Goal: Information Seeking & Learning: Learn about a topic

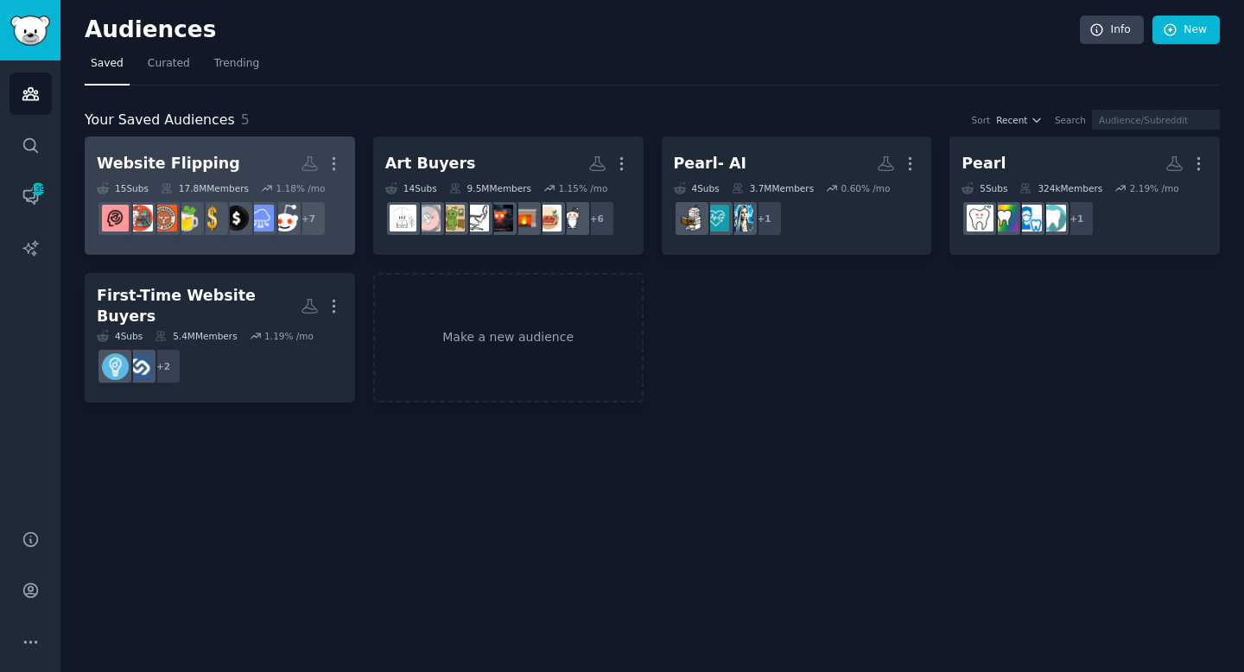
click at [214, 157] on h2 "Website Flipping More" at bounding box center [220, 164] width 246 height 30
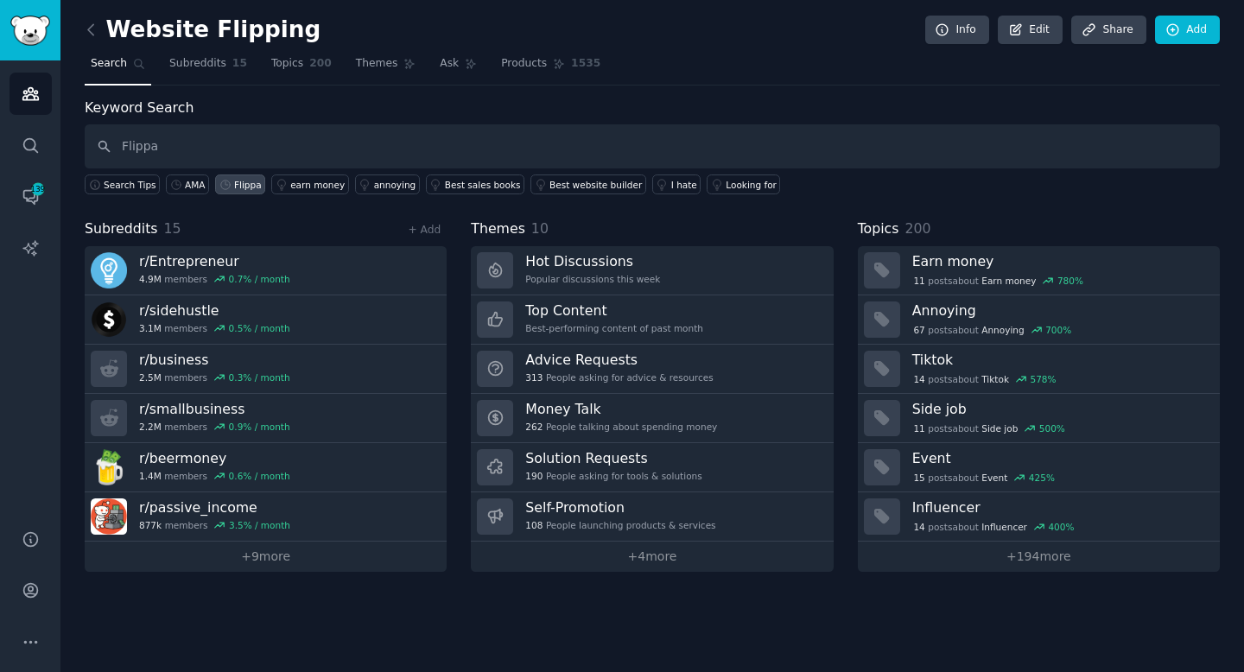
type input "Flippa"
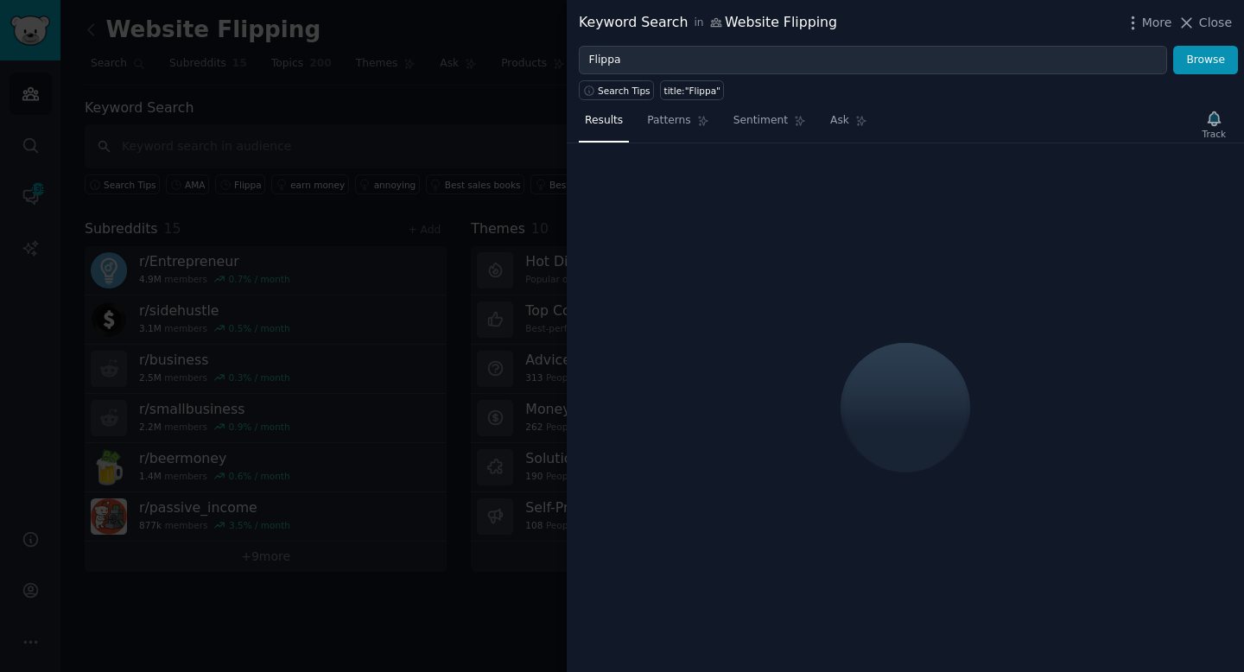
click at [1216, 124] on div "Track" at bounding box center [1214, 124] width 35 height 36
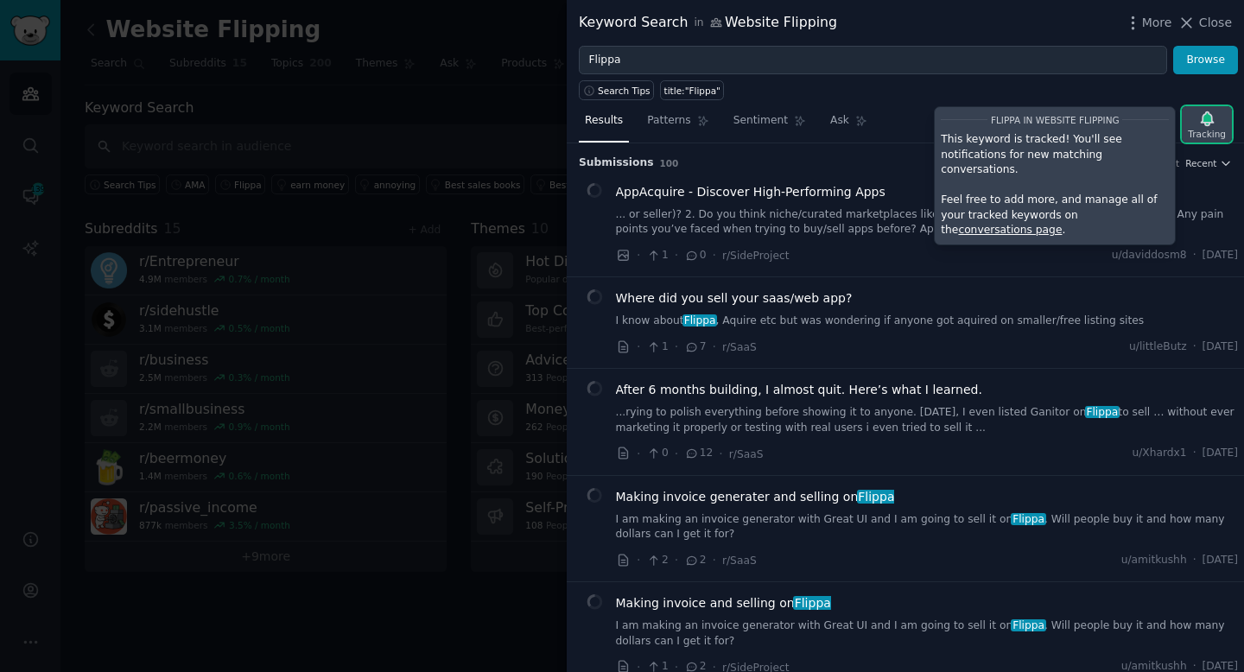
click at [1216, 121] on div "Tracking" at bounding box center [1207, 124] width 50 height 36
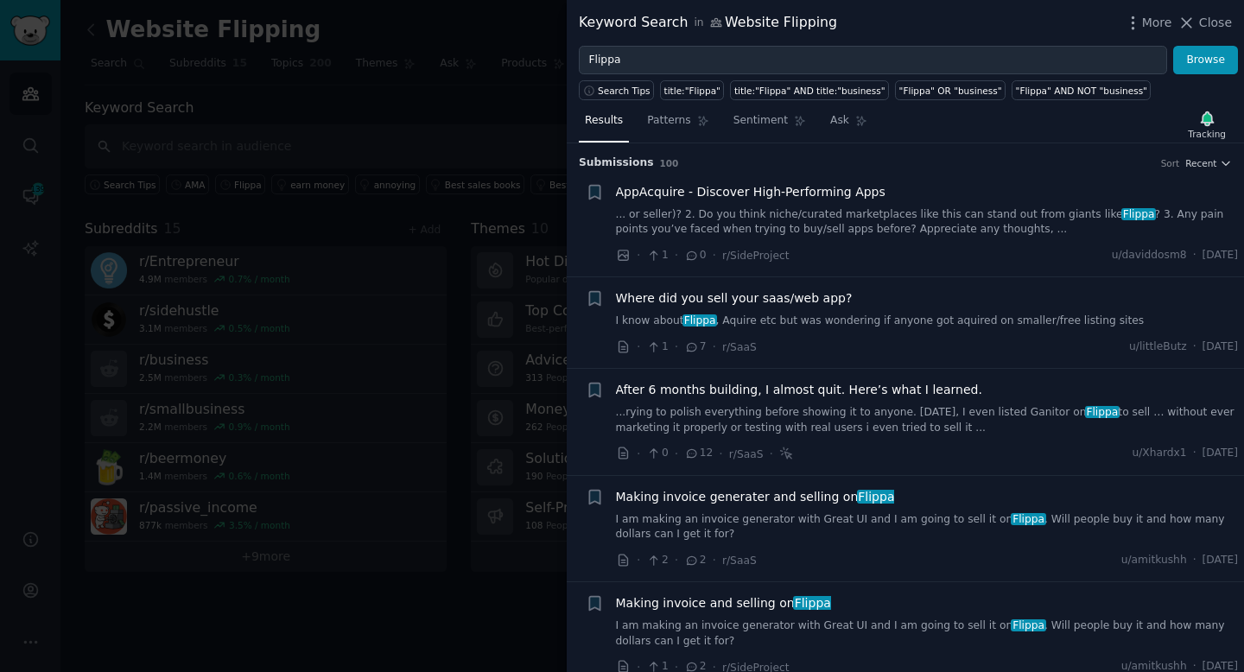
click at [780, 220] on link "... or seller)? 2. Do you think niche/curated marketplaces like this can stand …" at bounding box center [927, 222] width 623 height 30
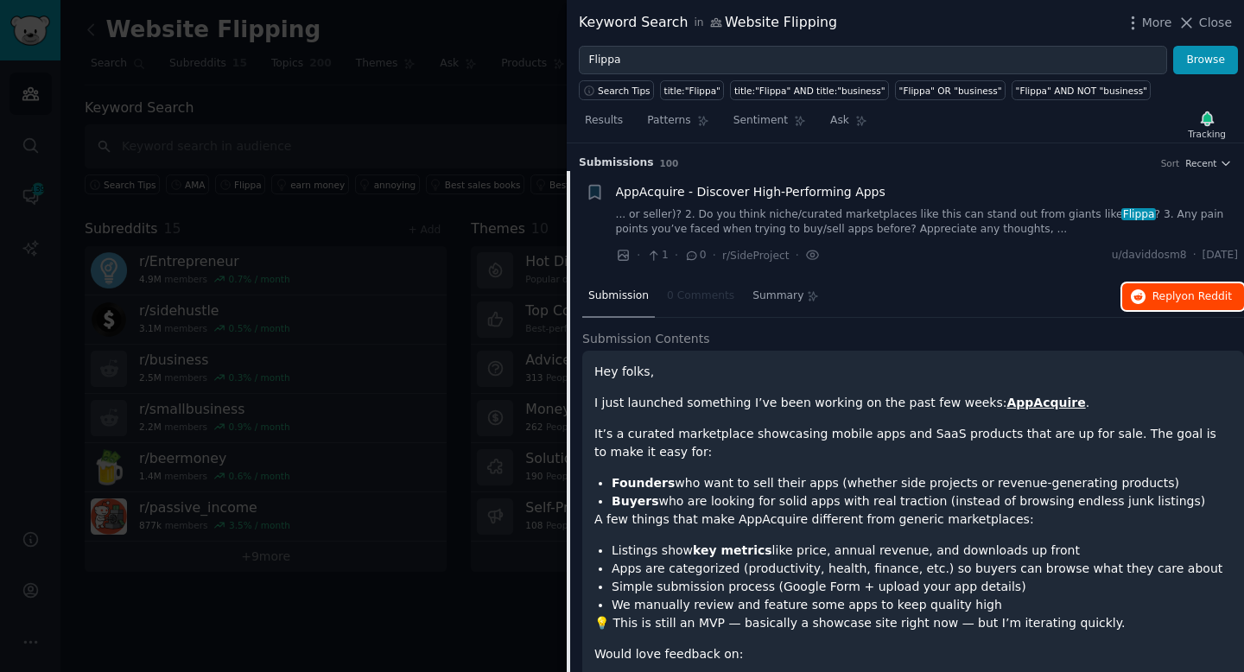
click at [1164, 302] on span "Reply on Reddit" at bounding box center [1192, 297] width 79 height 16
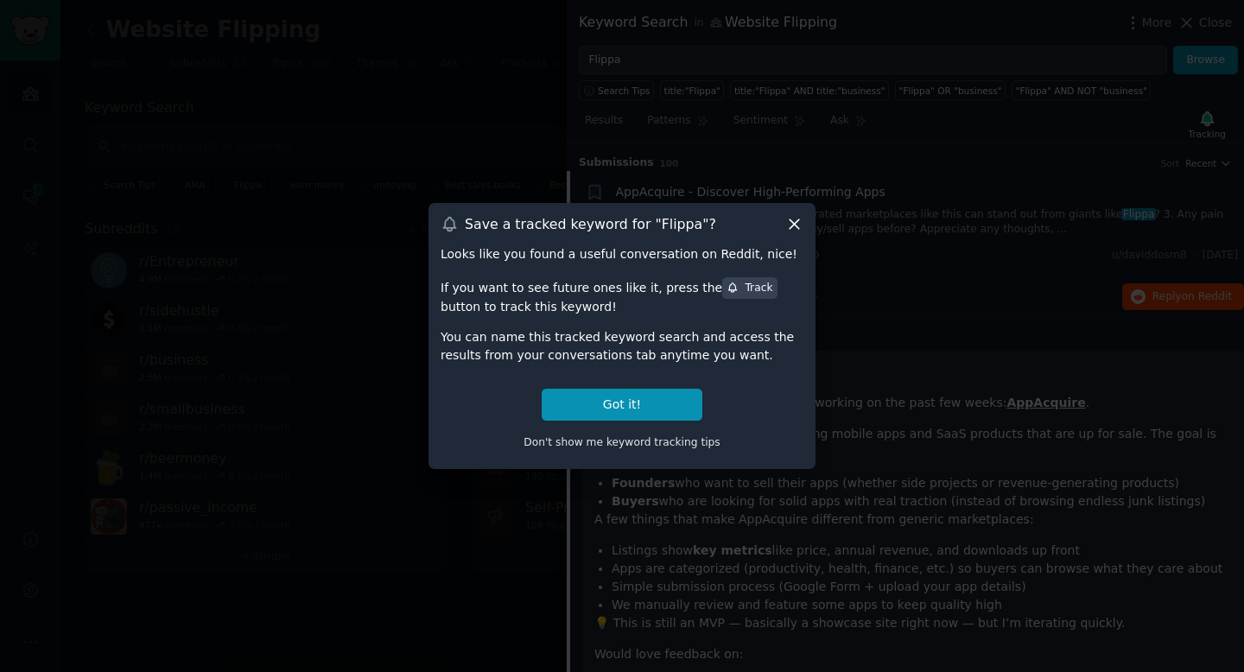
click at [727, 283] on icon at bounding box center [733, 288] width 12 height 12
click at [617, 409] on button "Got it!" at bounding box center [622, 405] width 161 height 32
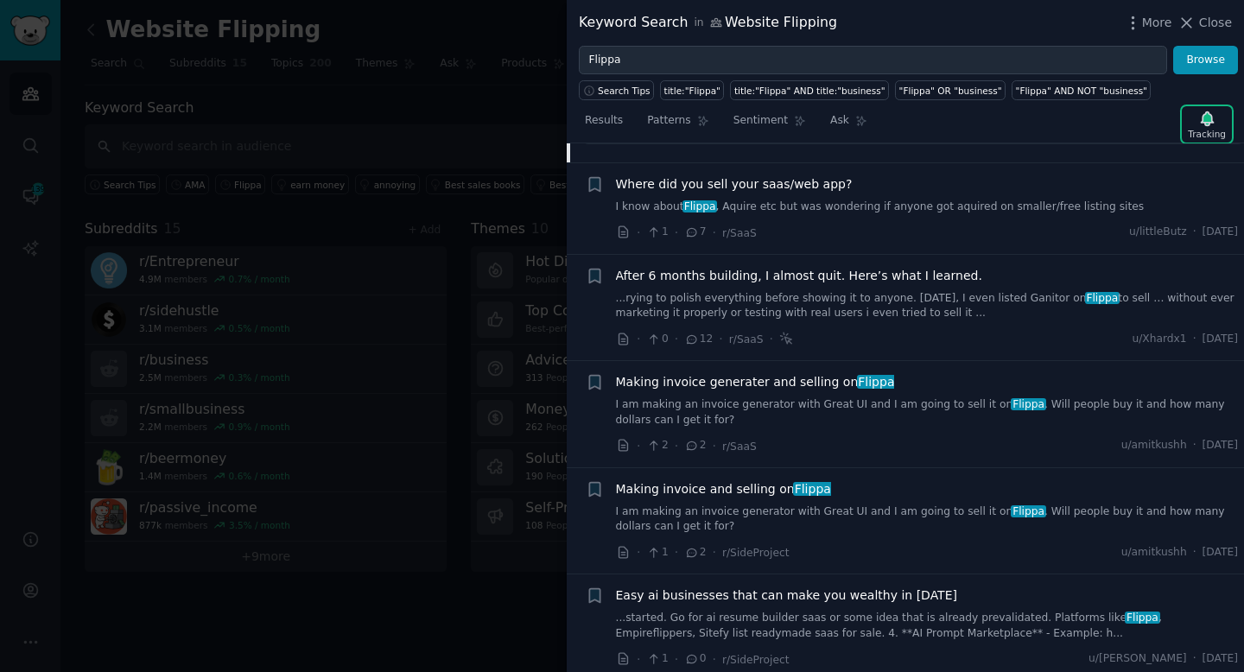
scroll to position [978, 0]
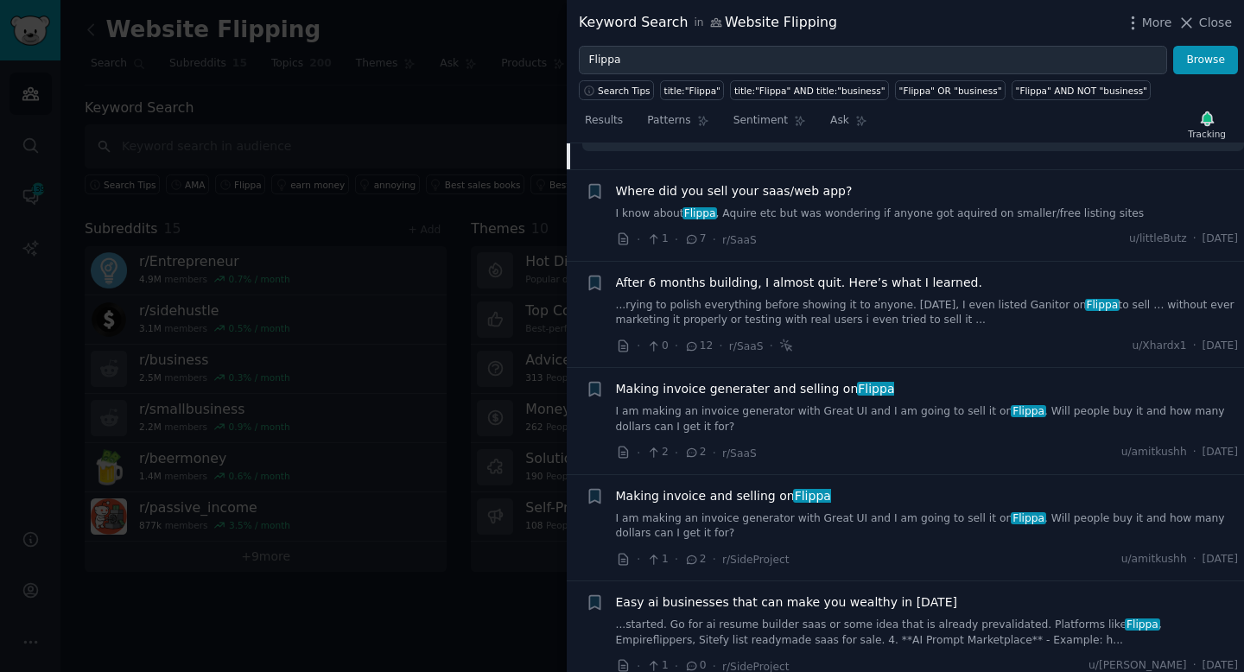
click at [778, 280] on span "After 6 months building, I almost quit. Here’s what I learned." at bounding box center [799, 283] width 366 height 18
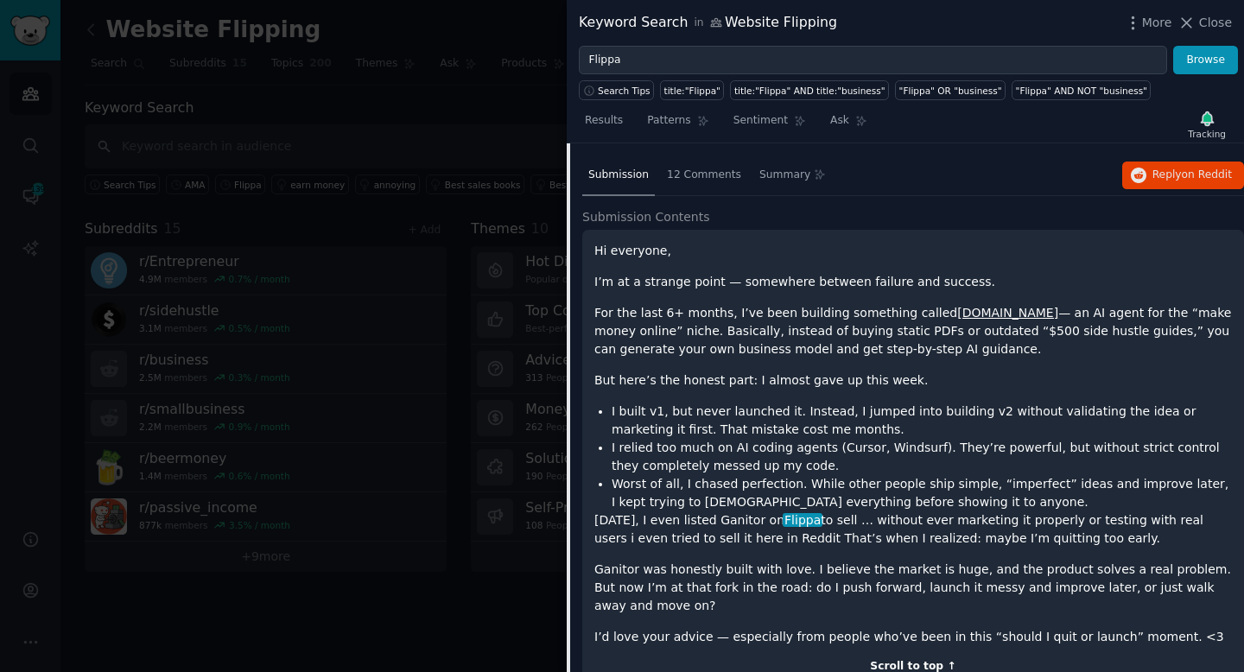
scroll to position [117, 0]
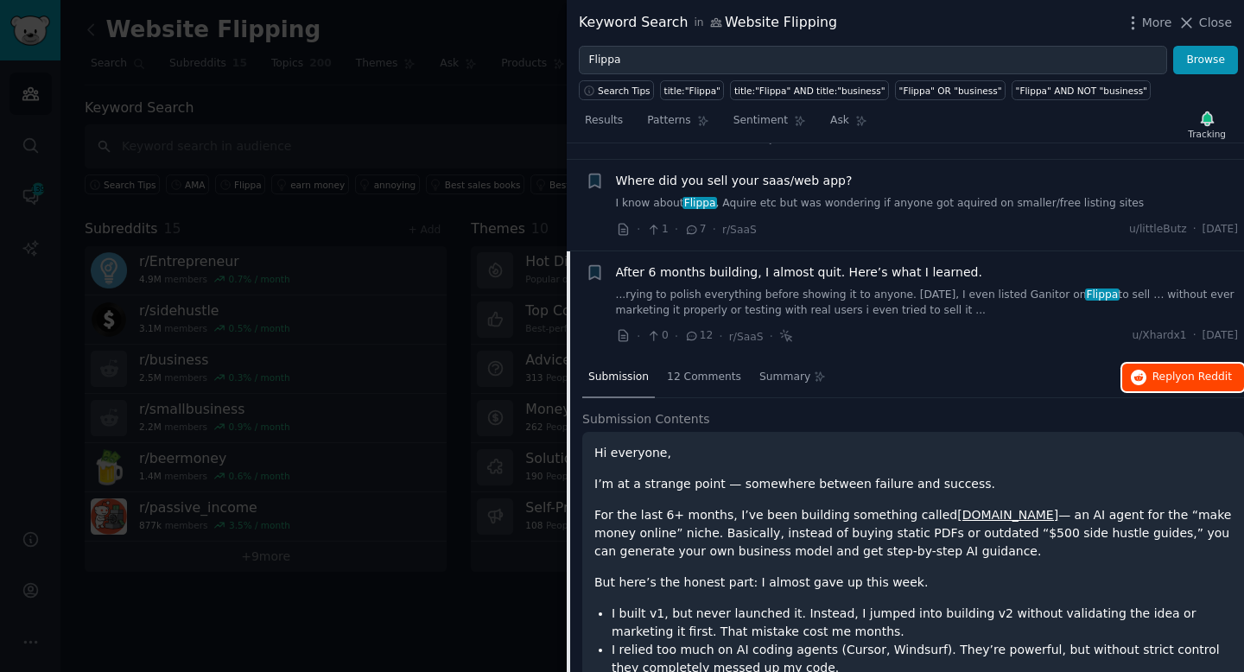
click at [1146, 383] on button "Reply on Reddit" at bounding box center [1183, 378] width 122 height 28
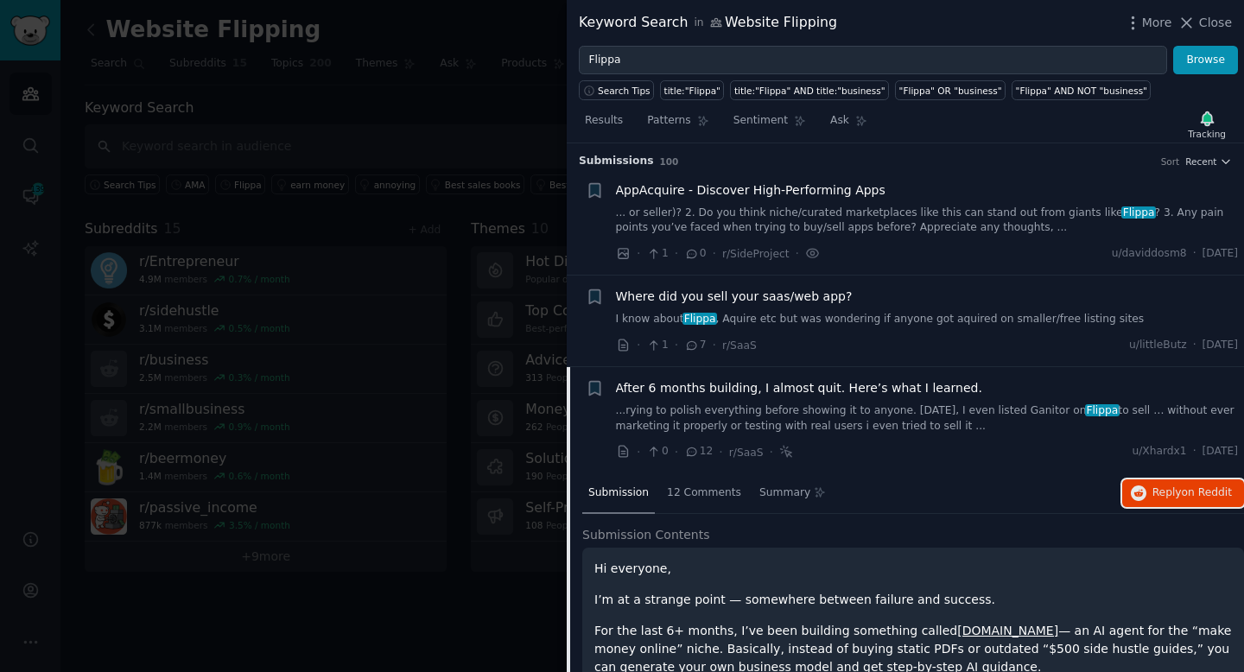
scroll to position [0, 0]
click at [1137, 288] on li "+ Where did you sell your saas/web app? I know about Flippa , Aquire etc but wa…" at bounding box center [905, 322] width 677 height 91
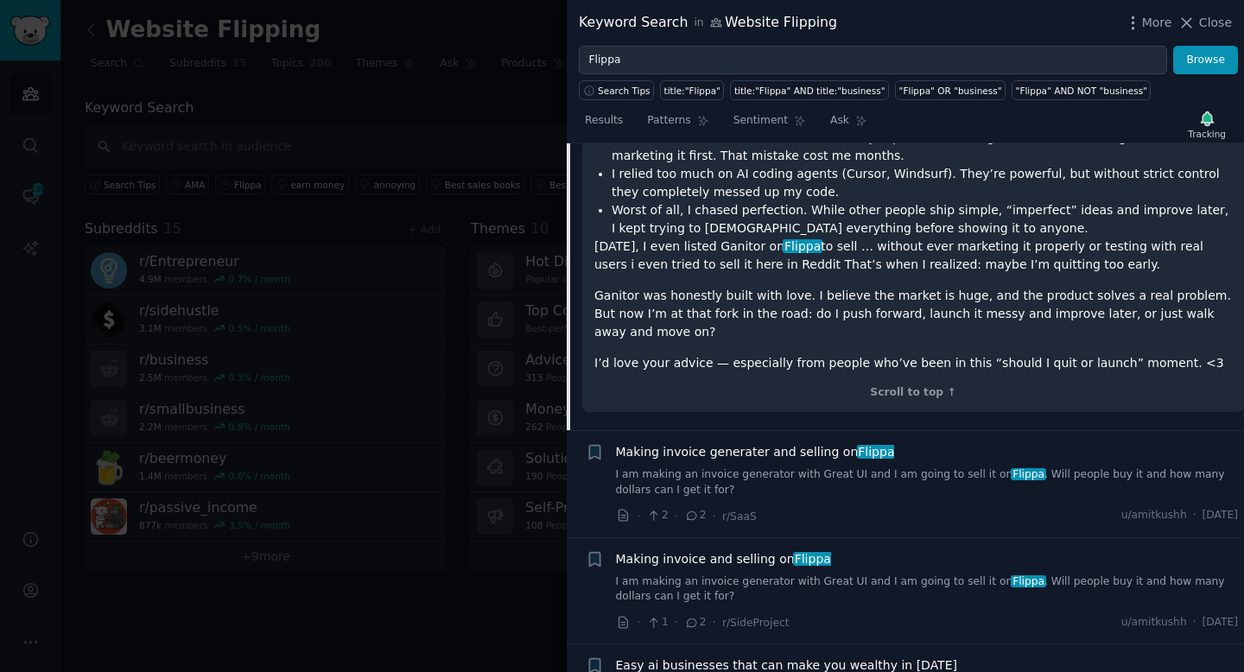
scroll to position [708, 0]
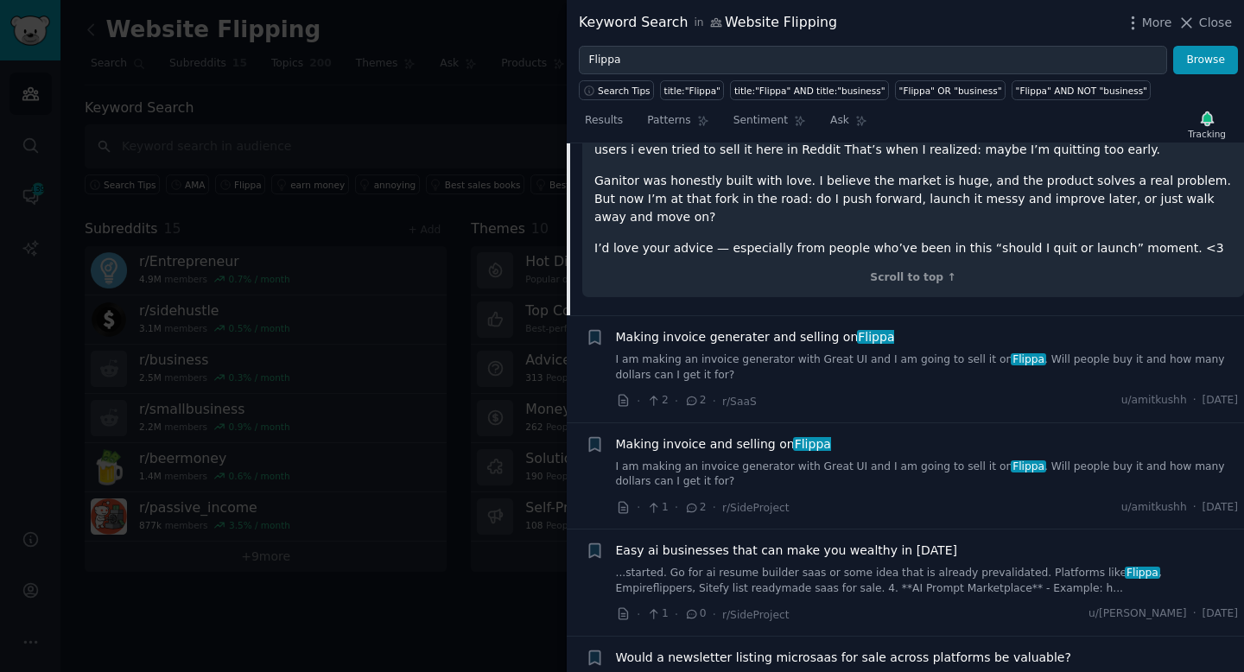
click at [792, 328] on span "Making invoice generater and selling on Flippa" at bounding box center [755, 337] width 279 height 18
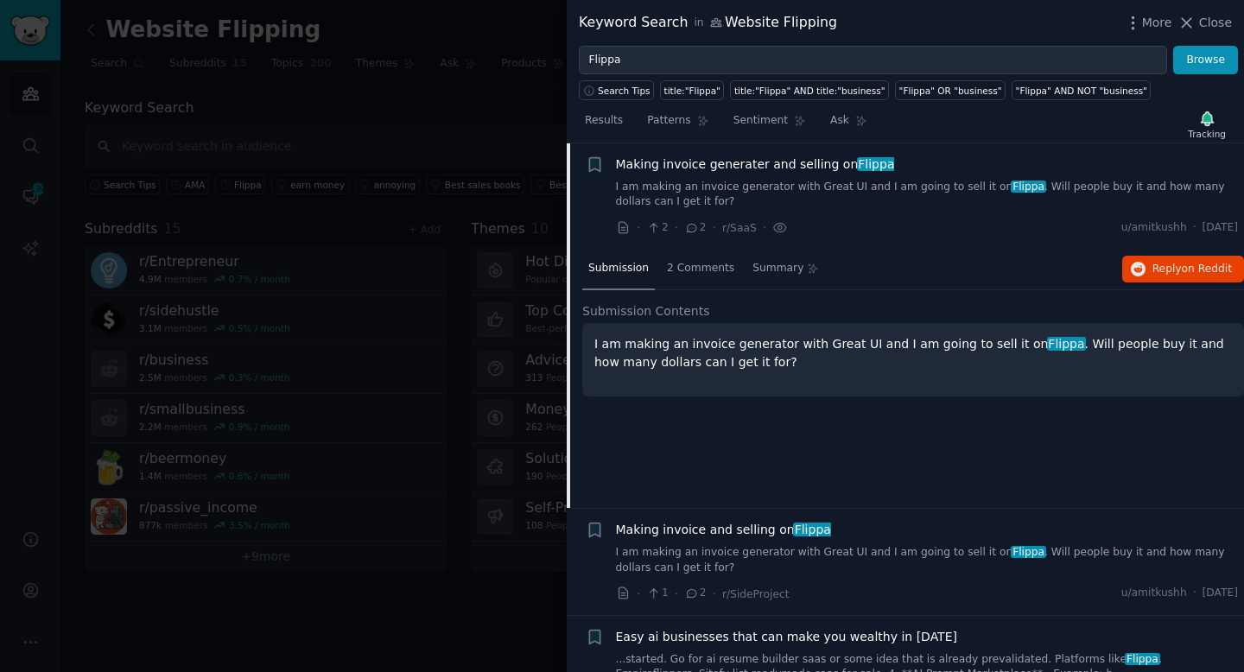
scroll to position [332, 0]
click at [1137, 263] on icon "button" at bounding box center [1139, 271] width 16 height 16
